Goal: Book appointment/travel/reservation

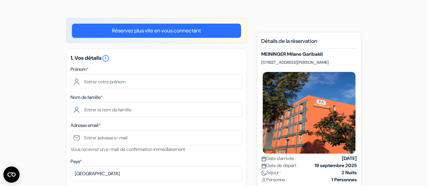
scroll to position [51, 0]
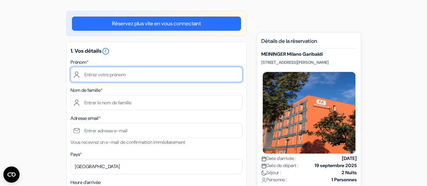
click at [142, 73] on input "text" at bounding box center [157, 74] width 172 height 15
type input "[PERSON_NAME]"
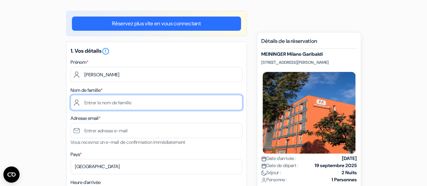
click at [134, 102] on input "text" at bounding box center [157, 102] width 172 height 15
type input "Dagnaud"
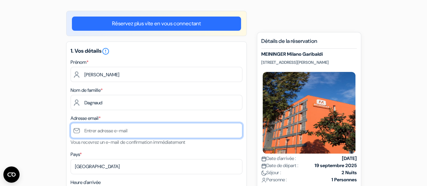
click at [127, 133] on input "text" at bounding box center [157, 130] width 172 height 15
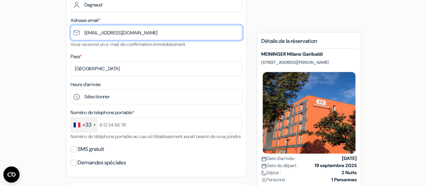
scroll to position [151, 0]
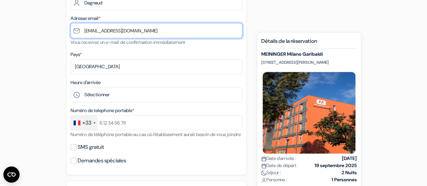
type input "[EMAIL_ADDRESS][DOMAIN_NAME]"
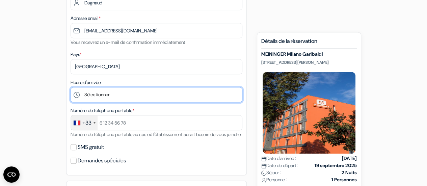
click at [117, 93] on select "Sélectionner 1:00 2:00 3:00 4:00 5:00 6:00 7:00 8:00 9:00 10:00 11:00 12:00 13:…" at bounding box center [157, 94] width 172 height 15
select select "21"
click at [71, 88] on select "Sélectionner 1:00 2:00 3:00 4:00 5:00 6:00 7:00 8:00 9:00 10:00 11:00 12:00 13:…" at bounding box center [157, 94] width 172 height 15
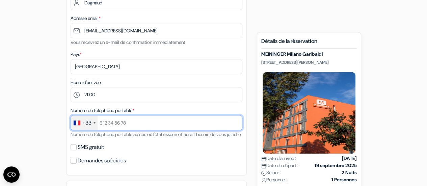
click at [134, 125] on input "text" at bounding box center [157, 122] width 172 height 15
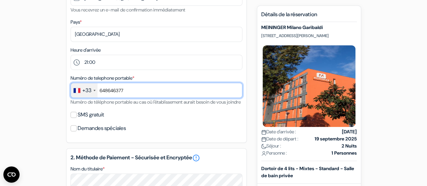
scroll to position [183, 0]
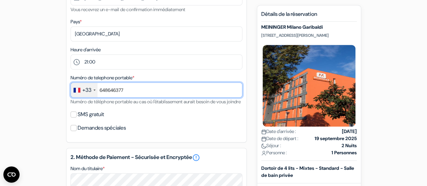
click at [102, 92] on input "648646377" at bounding box center [157, 89] width 172 height 15
click at [108, 91] on input "6 48646377" at bounding box center [157, 89] width 172 height 15
click at [115, 91] on input "6 48 646377" at bounding box center [157, 89] width 172 height 15
click at [122, 91] on input "6 48 64 6377" at bounding box center [157, 89] width 172 height 15
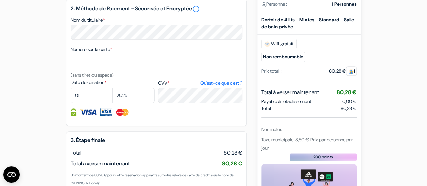
scroll to position [333, 0]
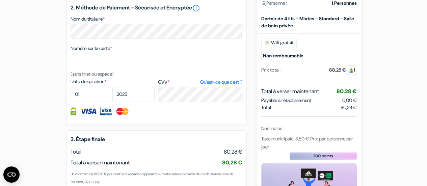
type input "6 48 64 63 77"
click at [134, 102] on select "2025 2026 2027 2028 2029 2030 2031 2032 2033 2034 2035 2036 2037 2038 2039 2040…" at bounding box center [133, 94] width 42 height 15
select select "2029"
click at [112, 96] on select "2025 2026 2027 2028 2029 2030 2031 2032 2033 2034 2035 2036 2037 2038 2039 2040…" at bounding box center [133, 94] width 42 height 15
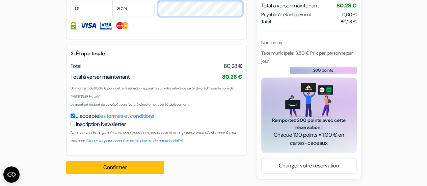
scroll to position [427, 0]
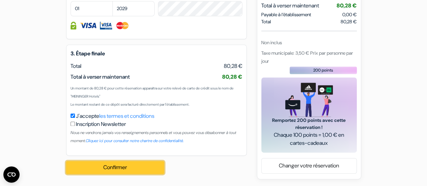
click at [140, 166] on button "Confirmer Loading..." at bounding box center [115, 167] width 98 height 13
